Goal: Task Accomplishment & Management: Use online tool/utility

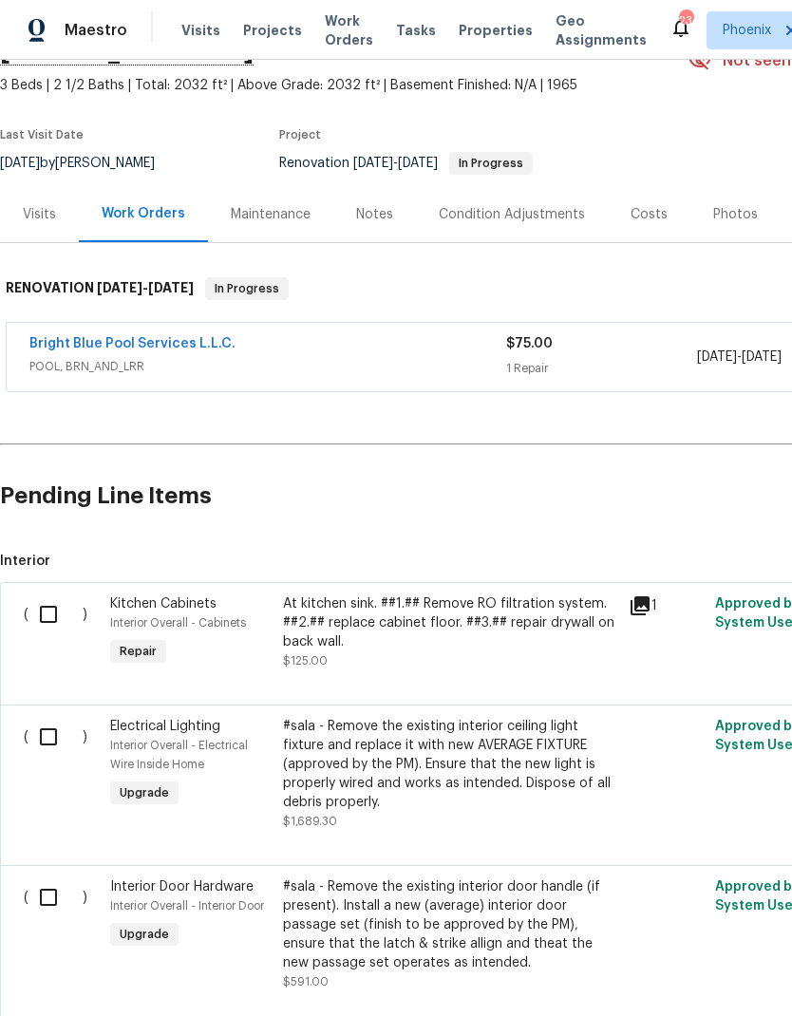
scroll to position [102, 0]
click at [65, 346] on link "Bright Blue Pool Services L.L.C." at bounding box center [132, 343] width 206 height 13
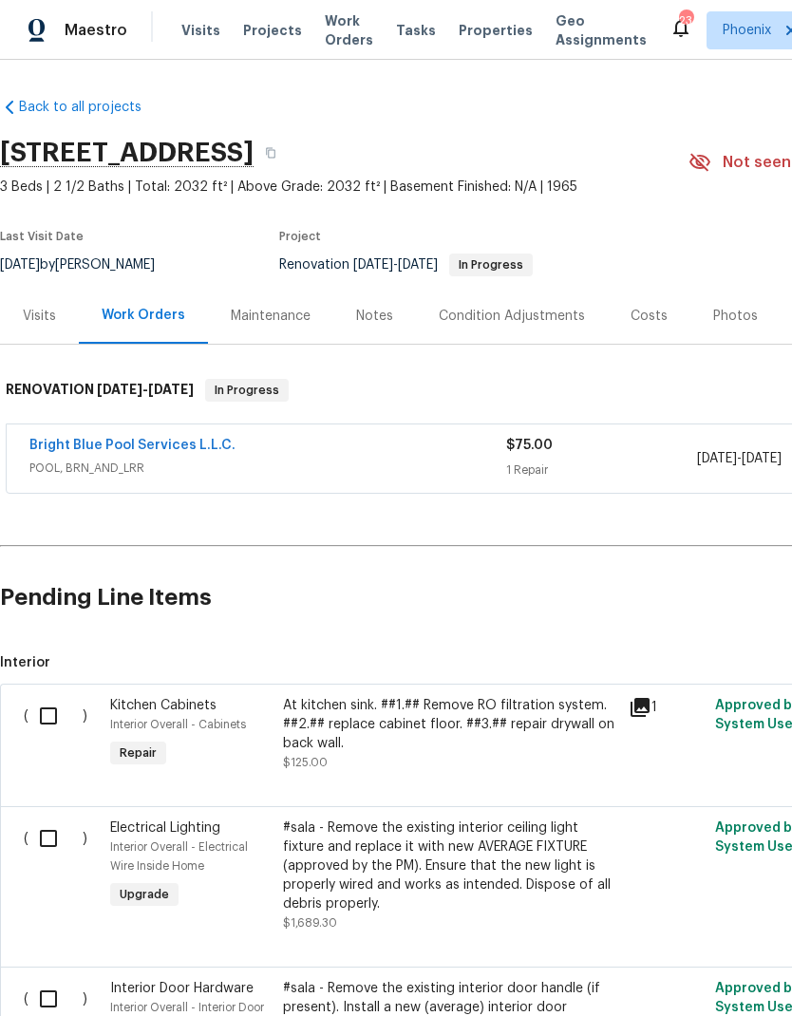
click at [274, 37] on span "Projects" at bounding box center [272, 30] width 59 height 19
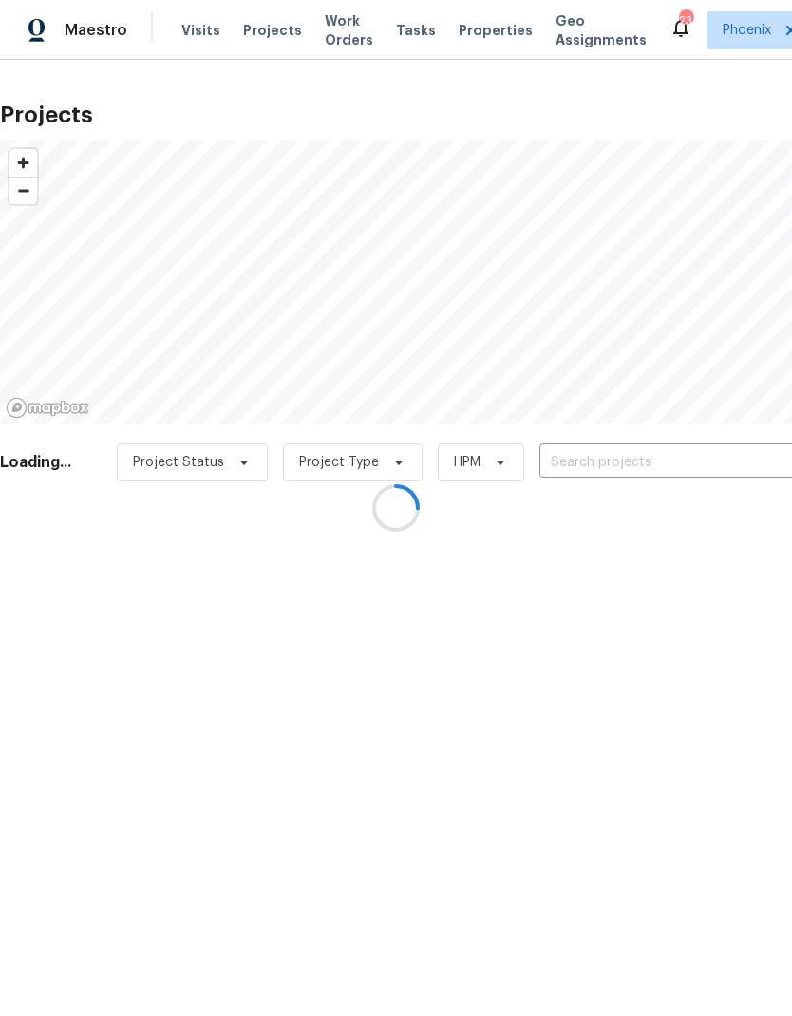
click at [647, 473] on div at bounding box center [396, 508] width 792 height 1016
click at [645, 461] on div at bounding box center [396, 508] width 792 height 1016
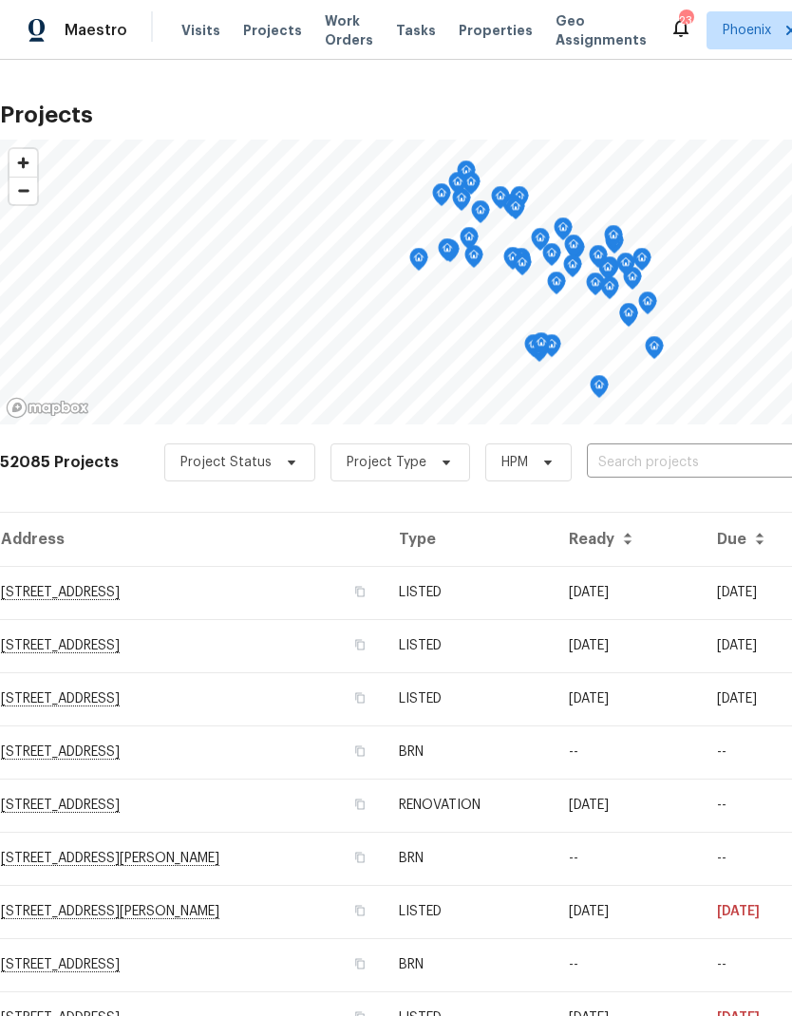
click at [209, 28] on span "Visits" at bounding box center [200, 30] width 39 height 19
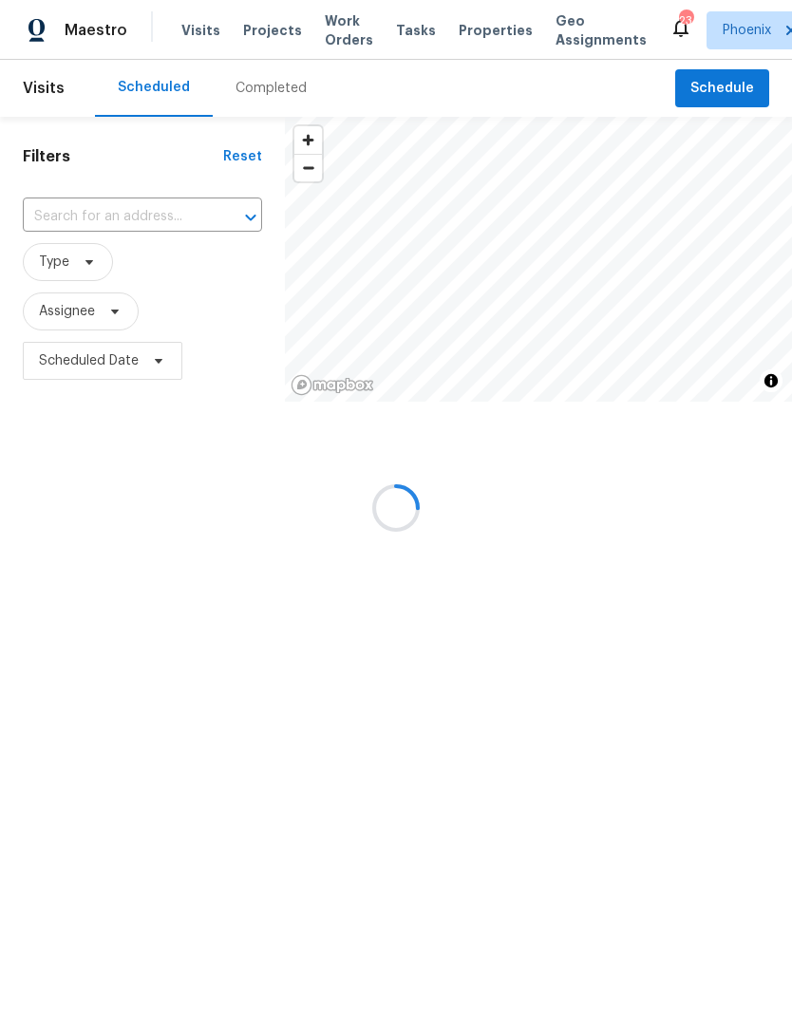
click at [84, 208] on div at bounding box center [396, 508] width 792 height 1016
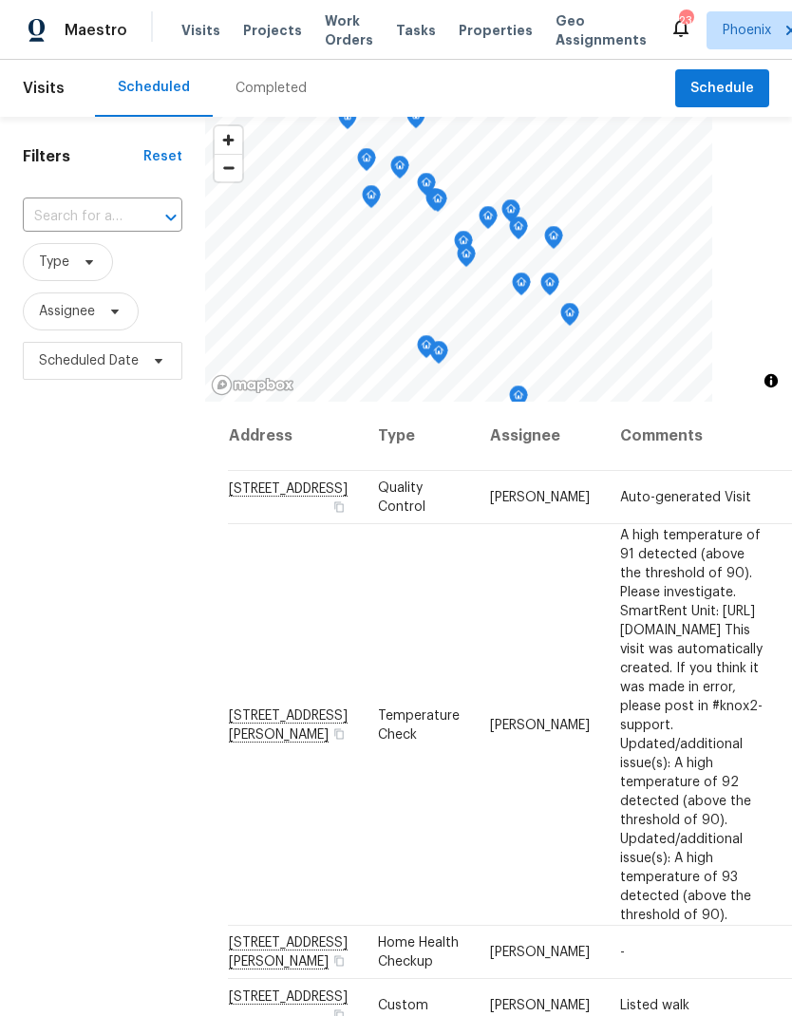
click at [65, 222] on input "text" at bounding box center [76, 216] width 106 height 29
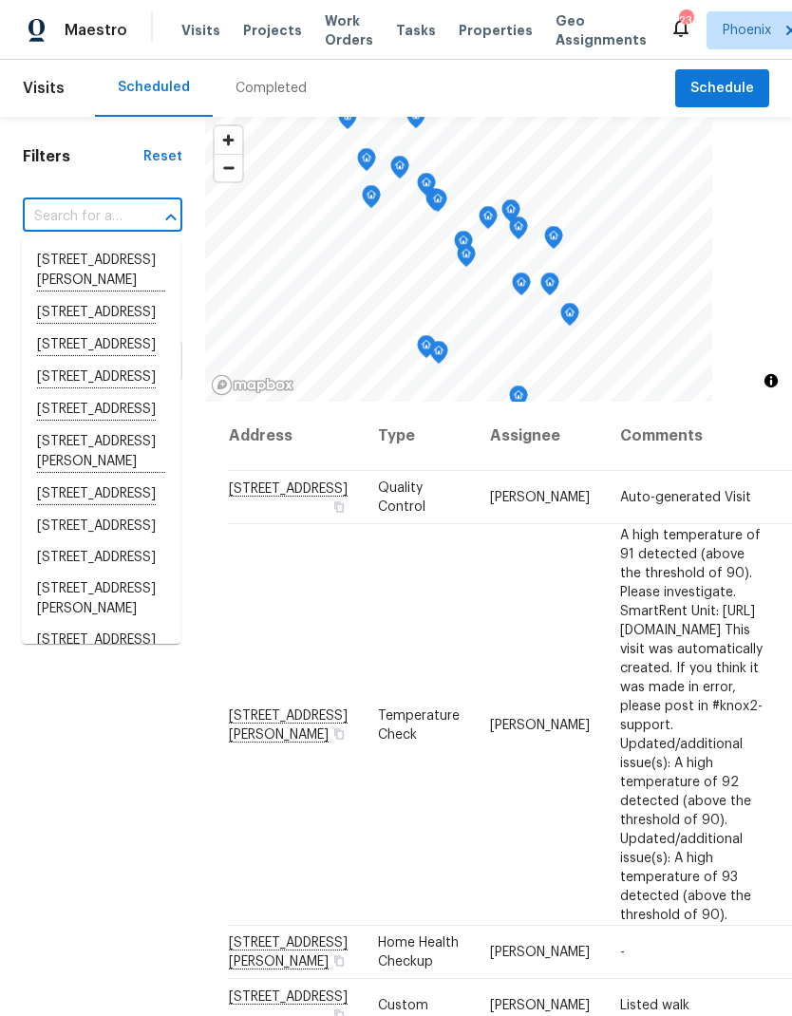
paste input "3489 E Azalea Dr, Gilbert, AZ 85298"
type input "3489 E Azalea Dr, Gilbert, AZ 85298"
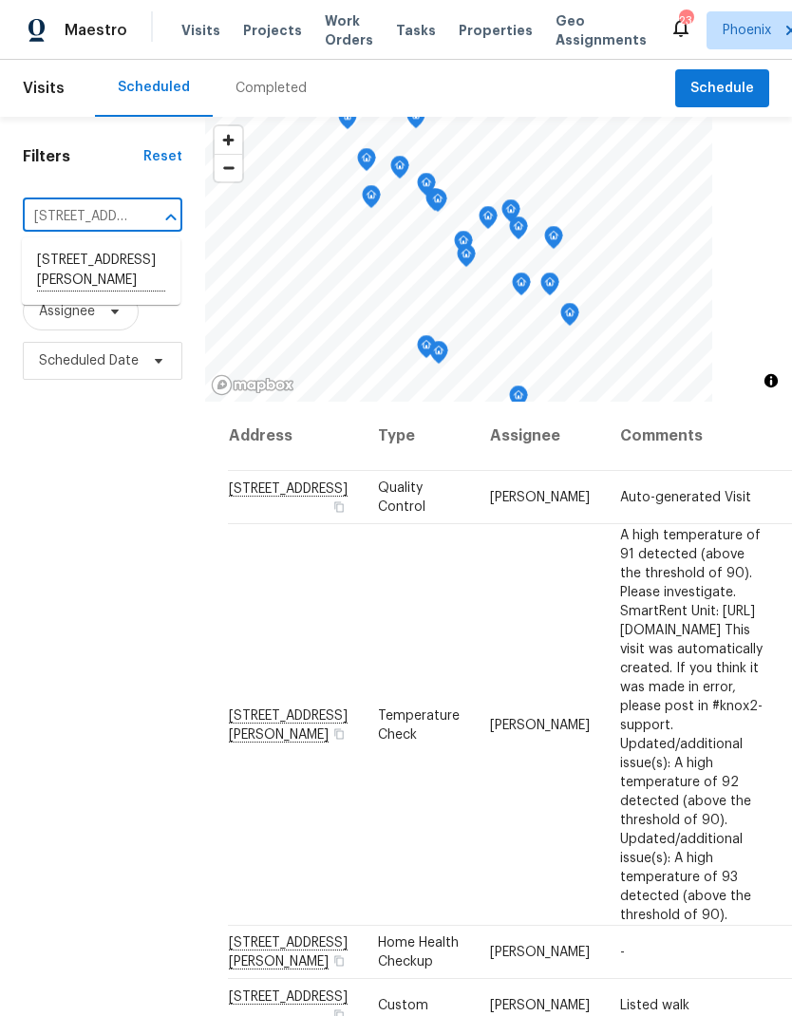
click at [60, 275] on li "3489 E Azalea Dr, Gilbert, AZ 85298" at bounding box center [101, 271] width 159 height 52
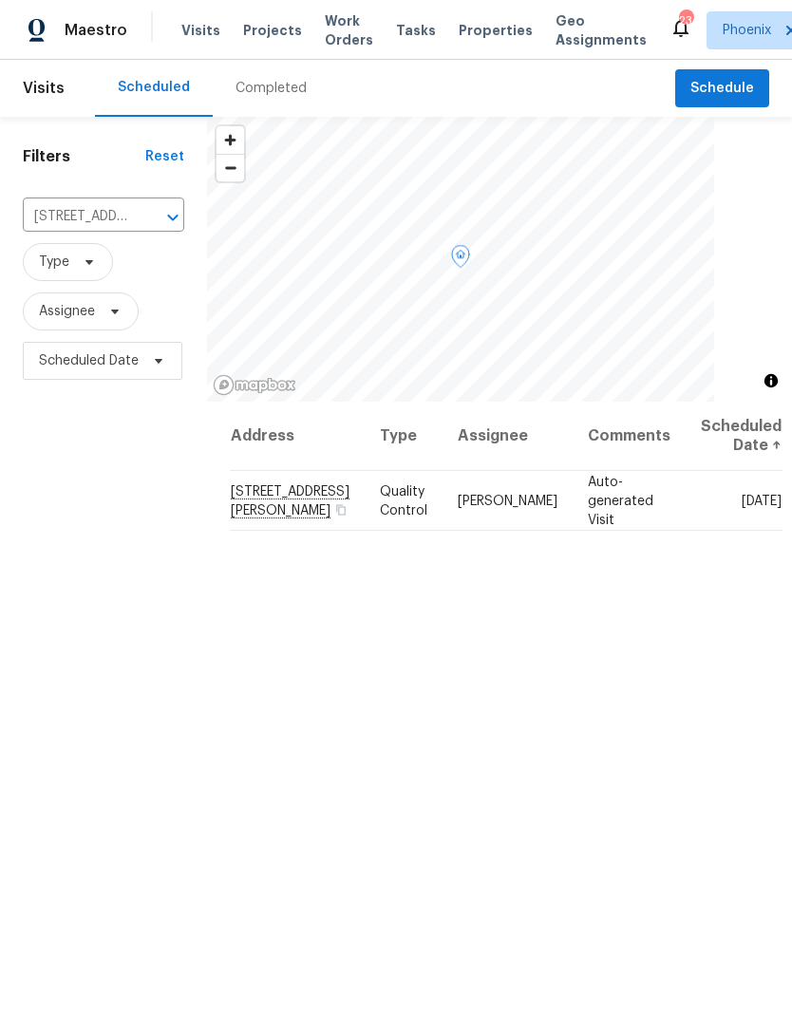
click at [0, 0] on icon at bounding box center [0, 0] width 0 height 0
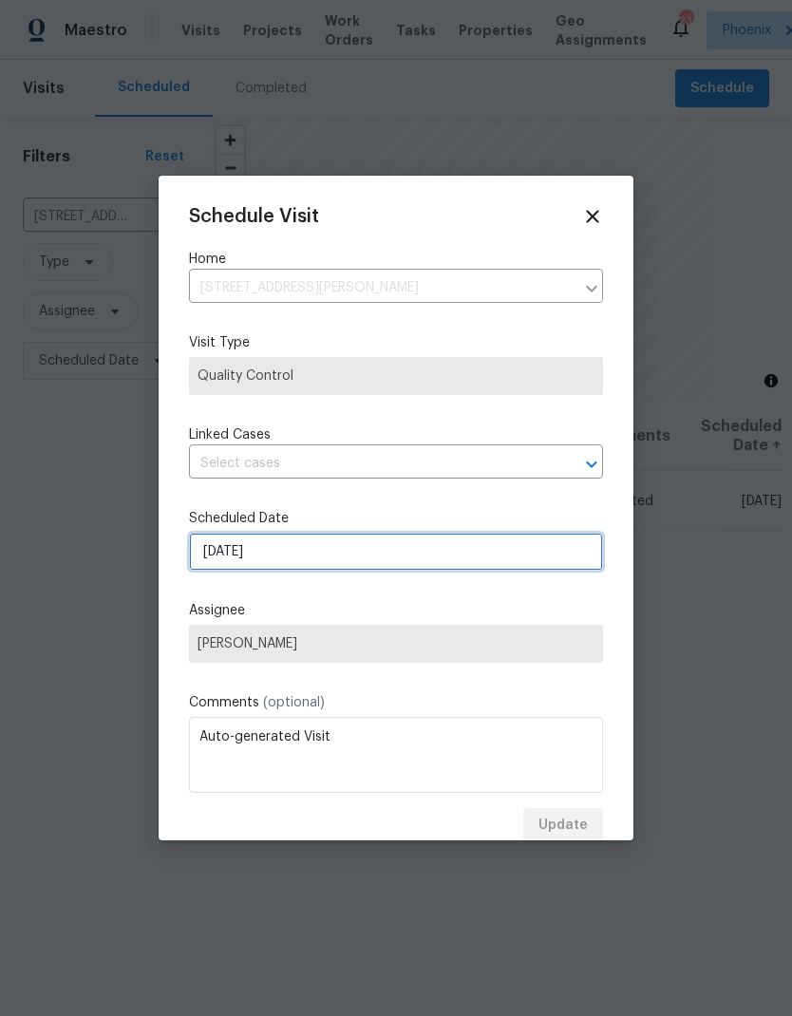
click at [512, 567] on input "10/2/2025" at bounding box center [396, 552] width 414 height 38
select select "9"
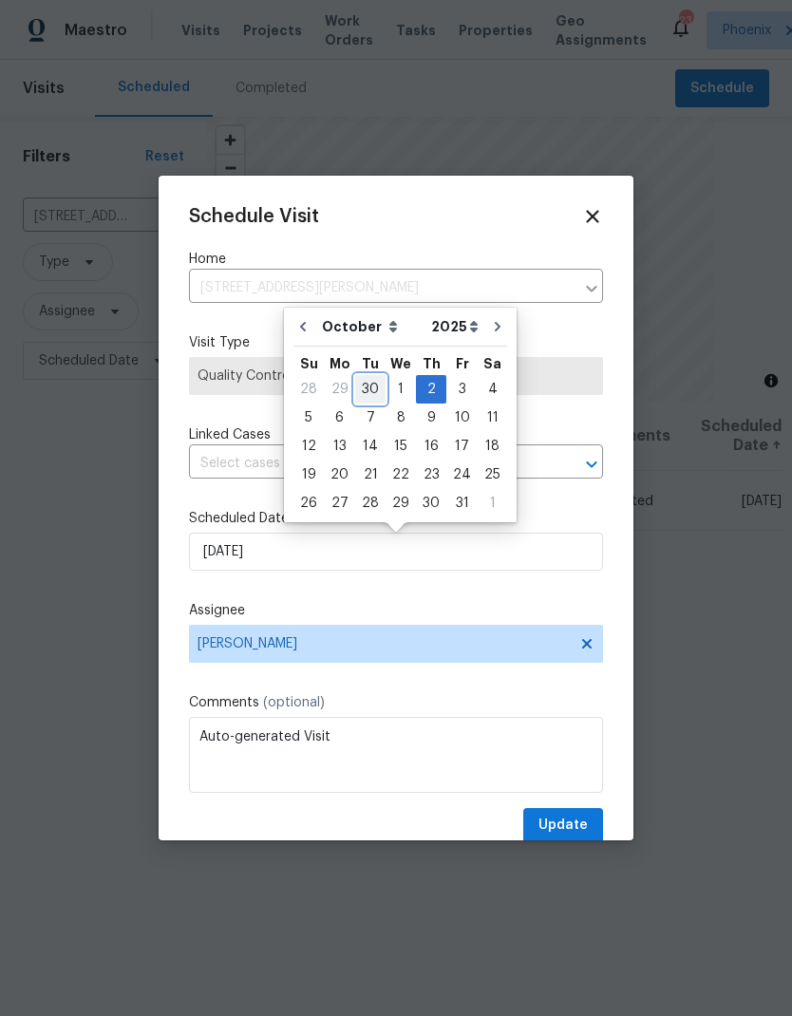
click at [360, 388] on div "30" at bounding box center [370, 389] width 30 height 27
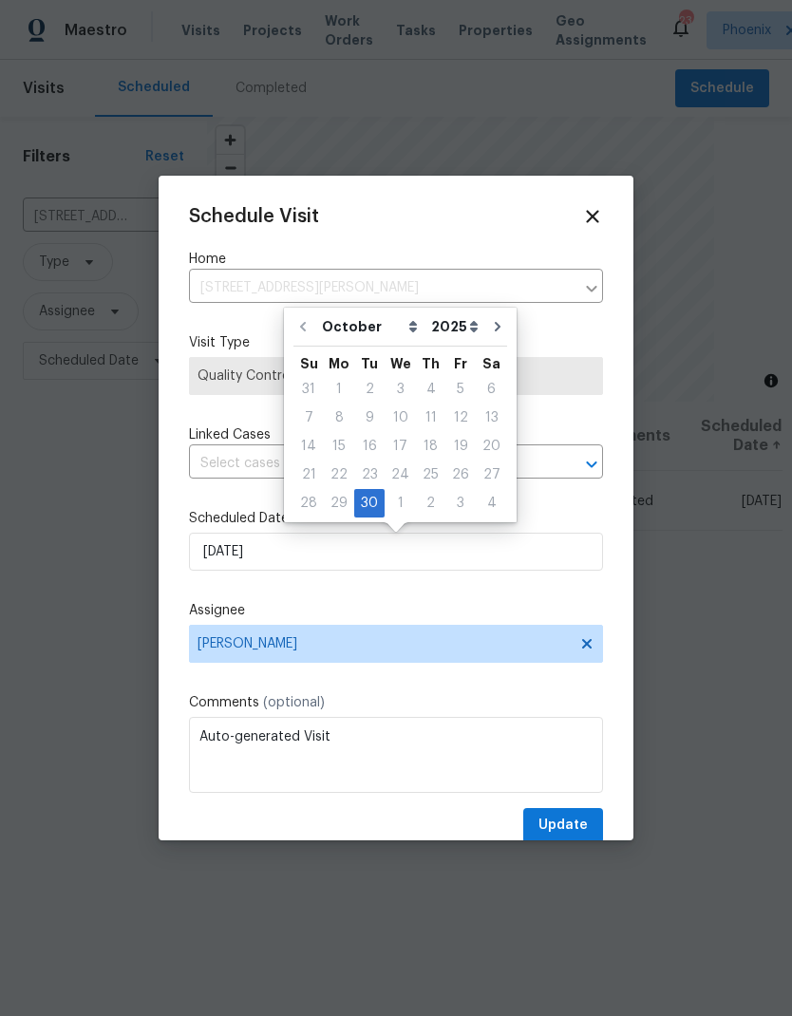
type input "[DATE]"
select select "8"
click at [595, 701] on label "Comments (optional)" at bounding box center [396, 702] width 414 height 19
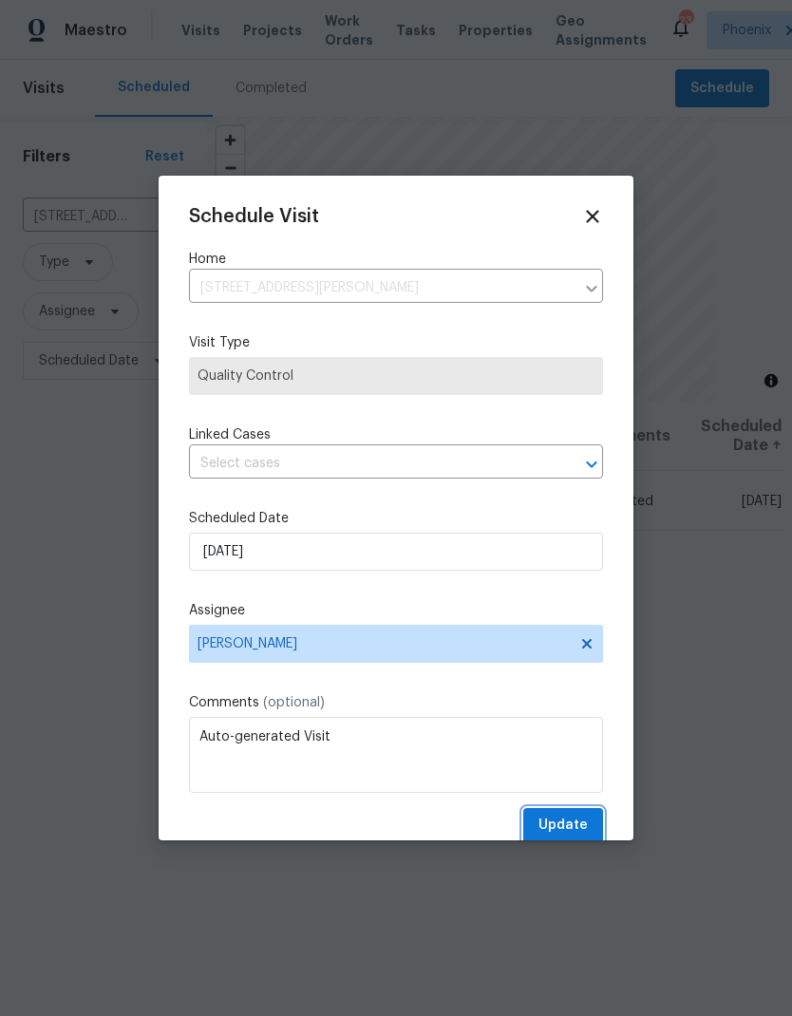
click at [580, 830] on span "Update" at bounding box center [562, 826] width 49 height 24
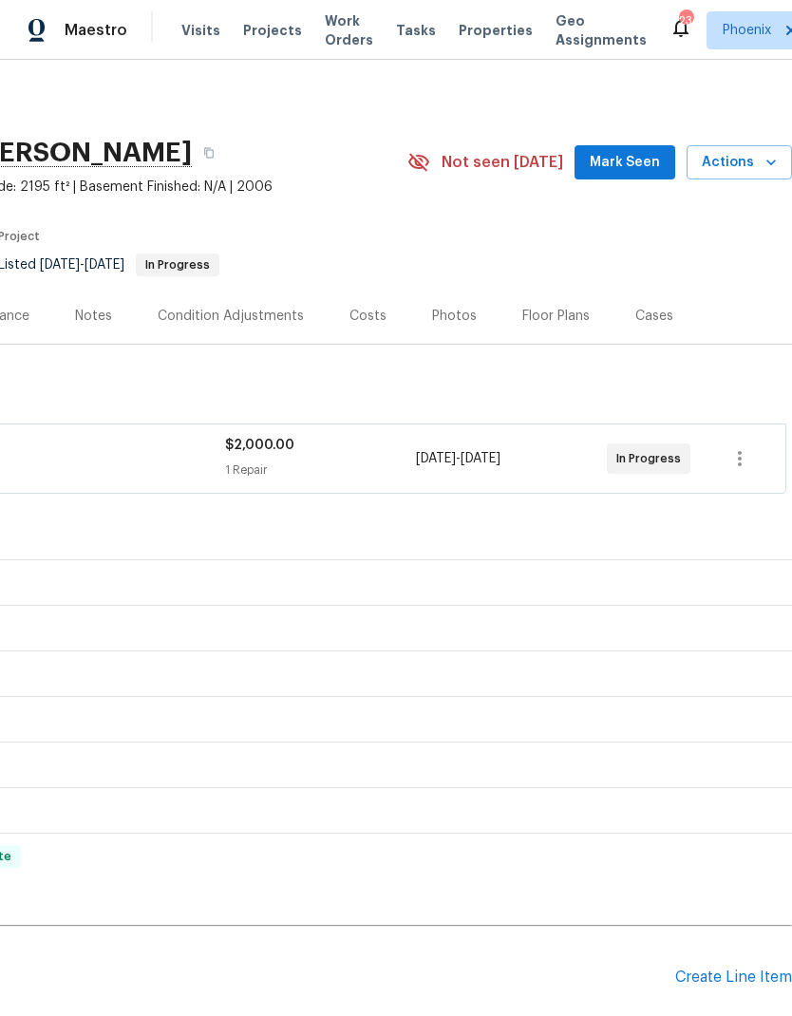
scroll to position [0, 281]
click at [746, 158] on span "Actions" at bounding box center [738, 163] width 75 height 24
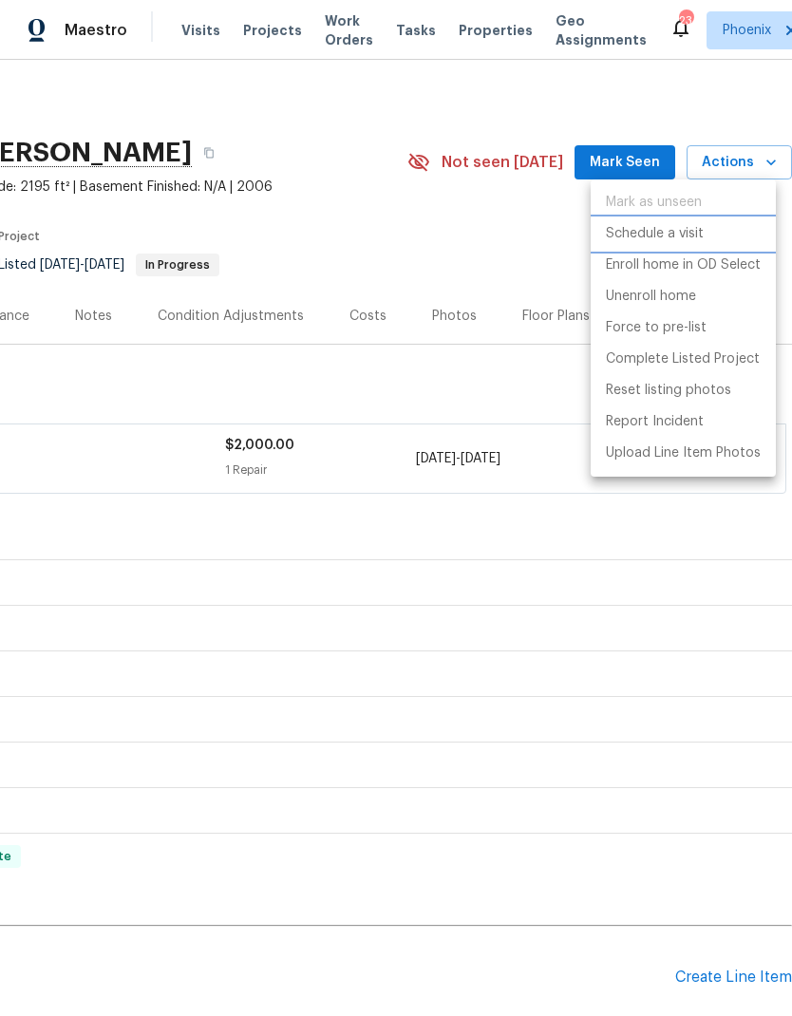
click at [686, 232] on p "Schedule a visit" at bounding box center [655, 234] width 98 height 20
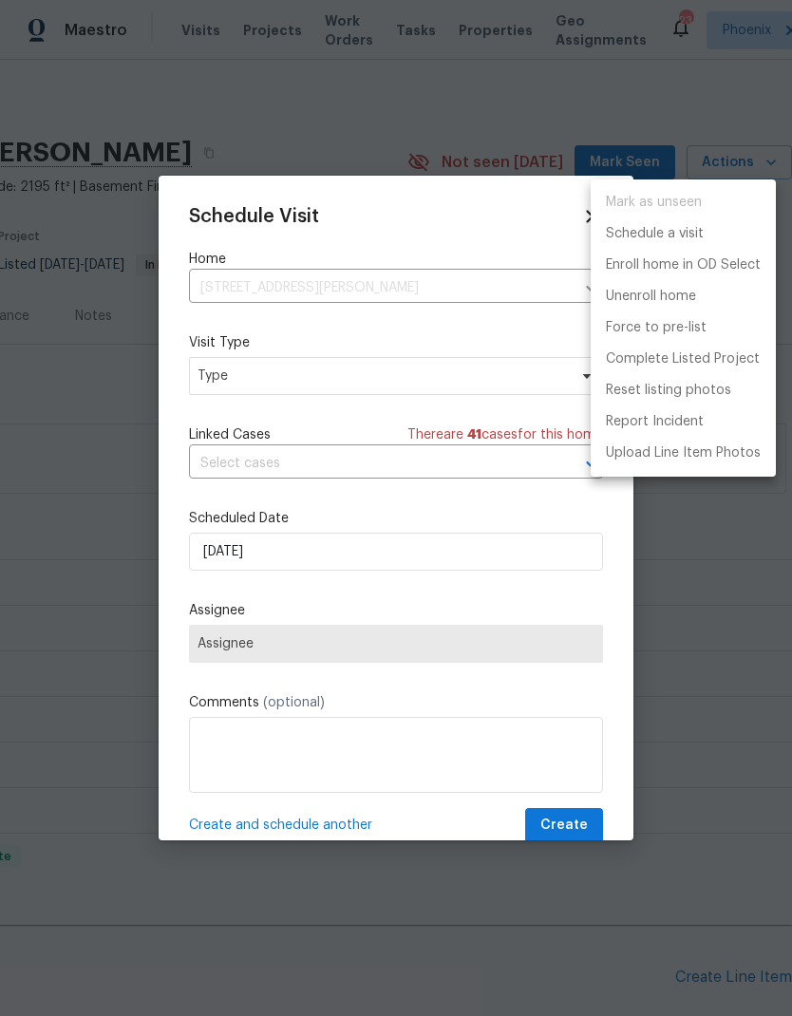
click at [505, 369] on div at bounding box center [396, 508] width 792 height 1016
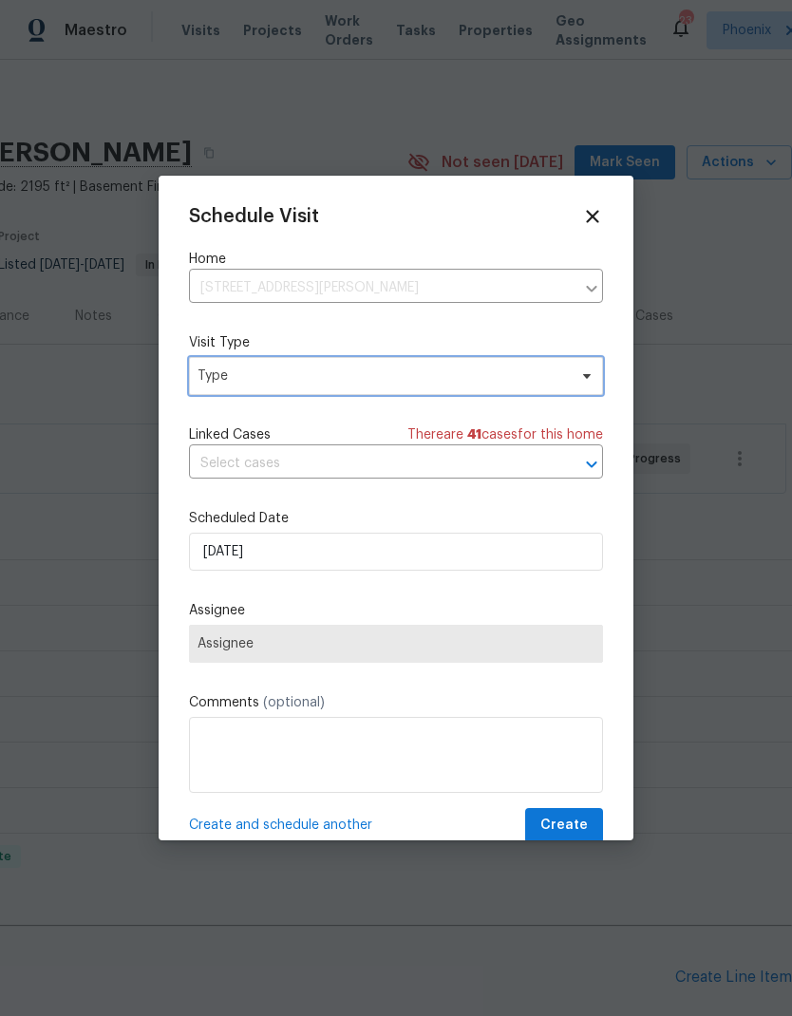
click at [527, 374] on span "Type" at bounding box center [381, 375] width 369 height 19
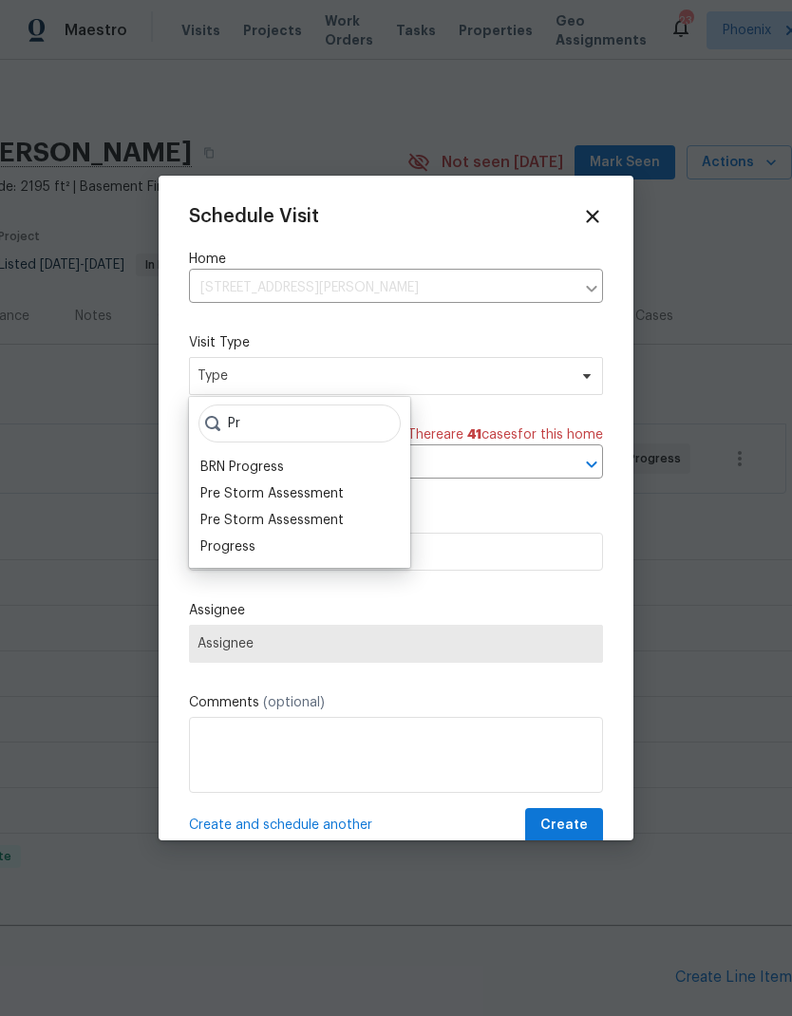
type input "Pr"
click at [322, 528] on div "Pre Storm Assessment" at bounding box center [271, 520] width 143 height 19
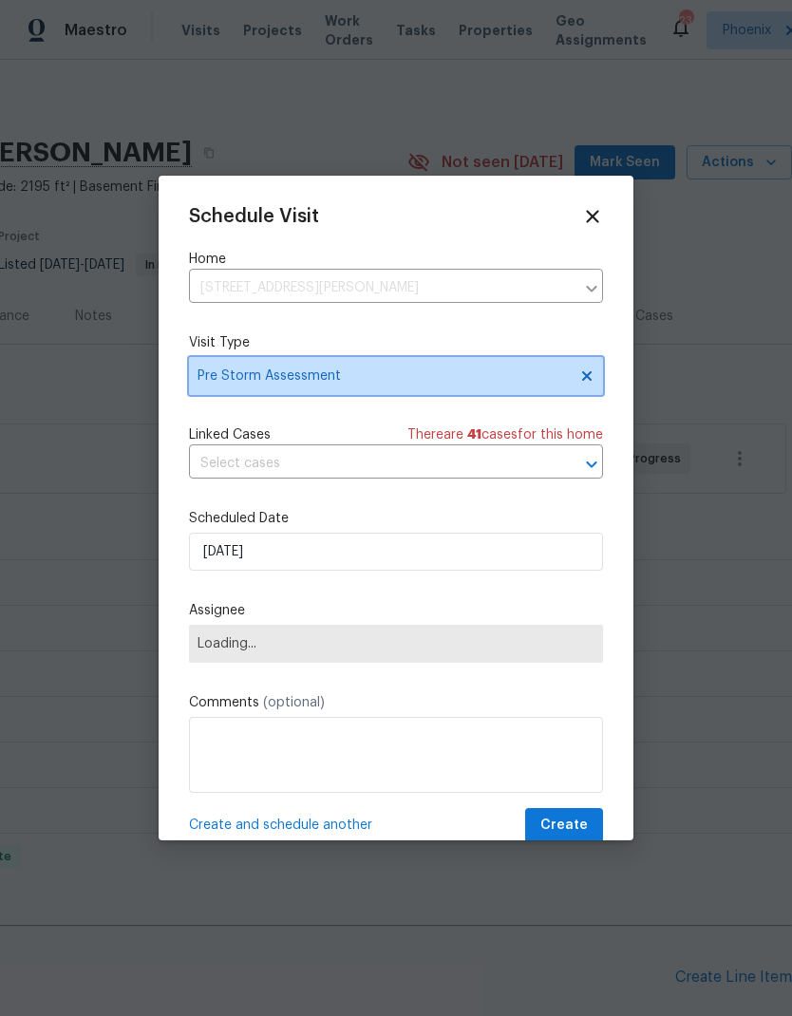
click at [427, 372] on span "Pre Storm Assessment" at bounding box center [381, 375] width 369 height 19
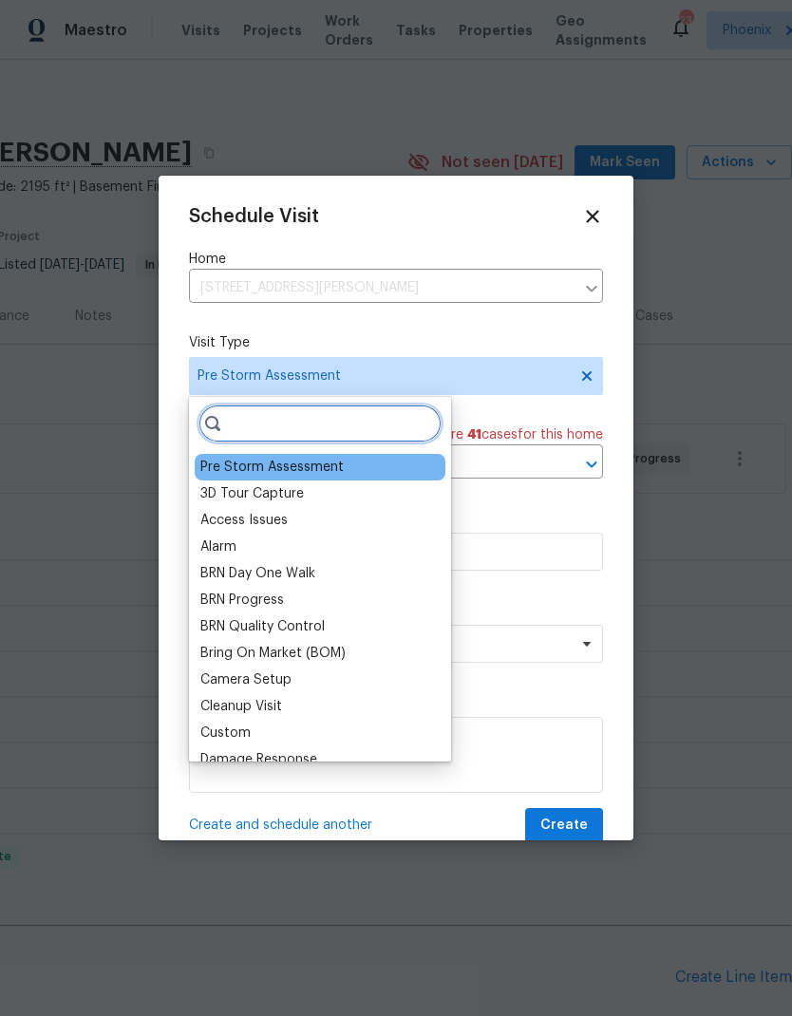
click at [402, 414] on input "search" at bounding box center [319, 423] width 243 height 38
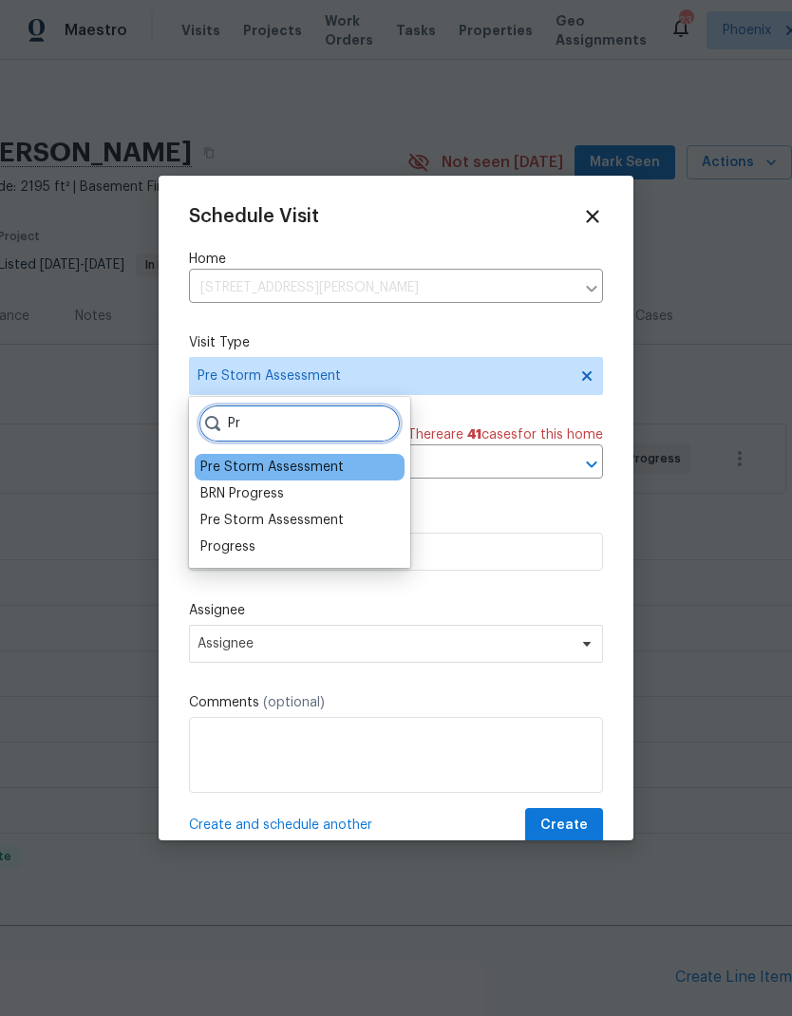
type input "Pr"
click at [243, 553] on div "Progress" at bounding box center [227, 546] width 55 height 19
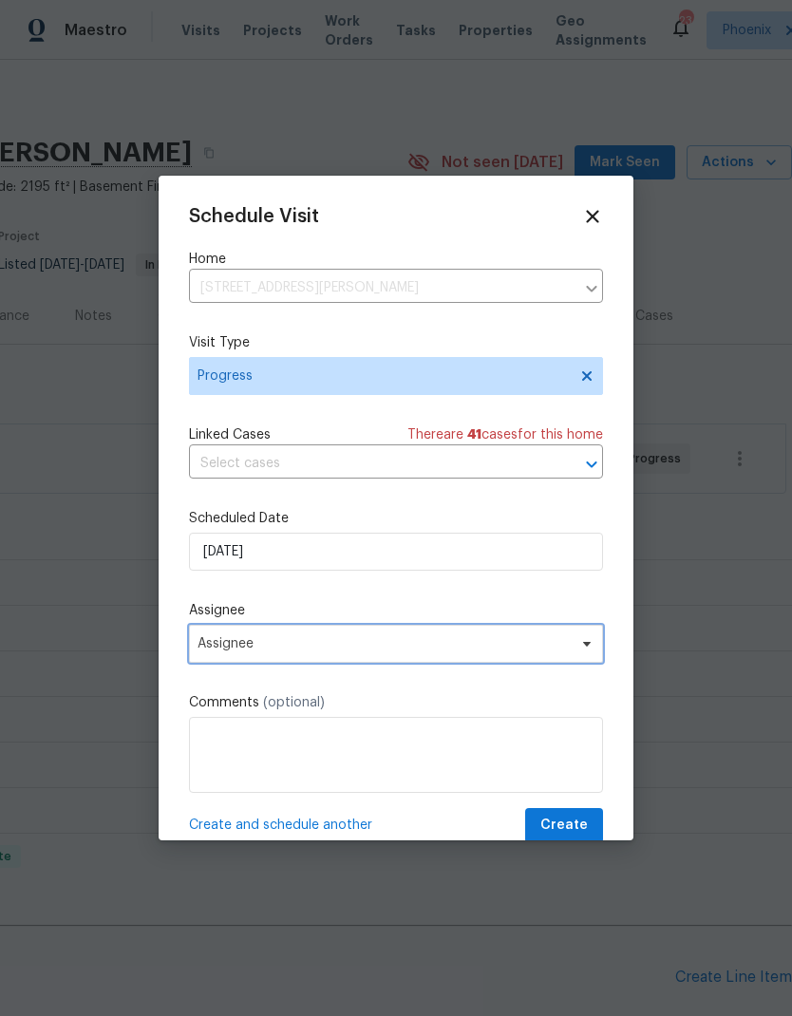
click at [502, 651] on span "Assignee" at bounding box center [383, 643] width 372 height 15
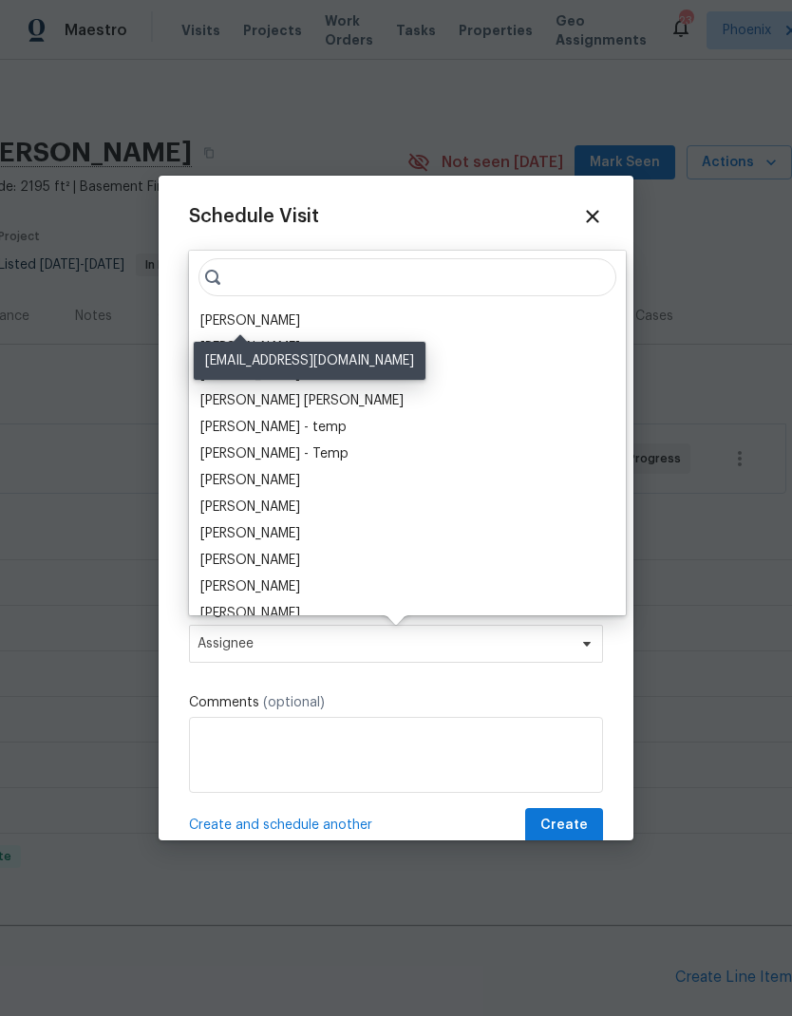
click at [215, 316] on div "[PERSON_NAME]" at bounding box center [250, 320] width 100 height 19
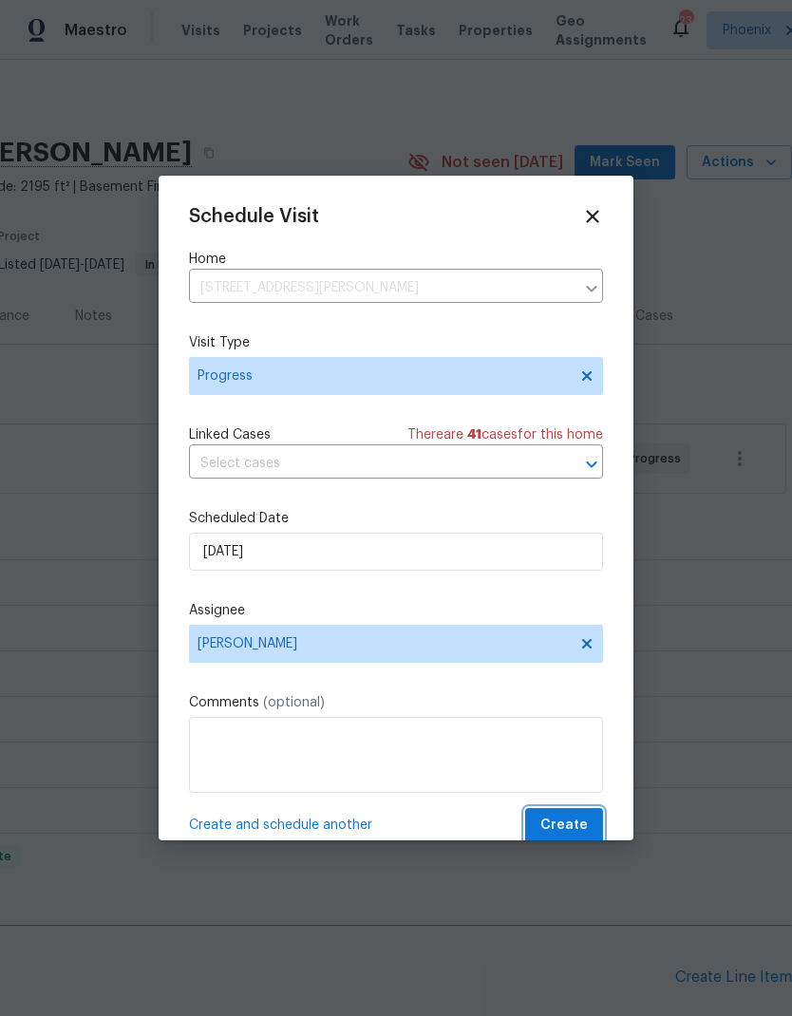
click at [570, 827] on span "Create" at bounding box center [563, 826] width 47 height 24
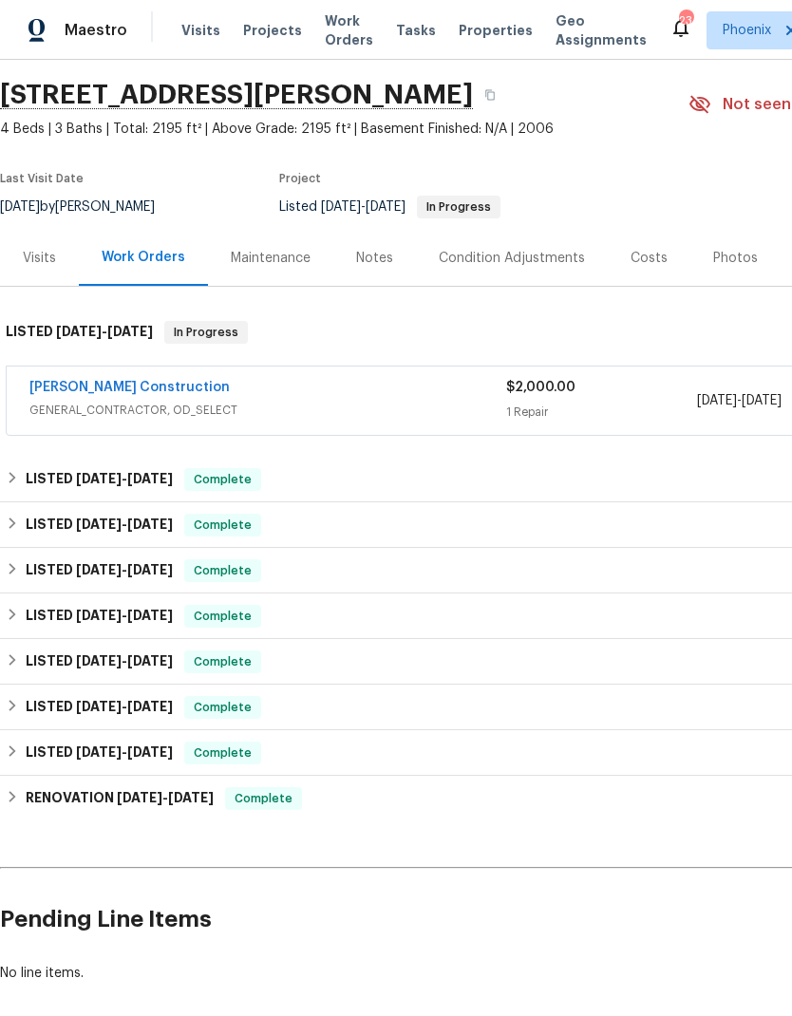
scroll to position [59, 0]
click at [507, 94] on button "button" at bounding box center [490, 94] width 34 height 34
